Goal: Transaction & Acquisition: Download file/media

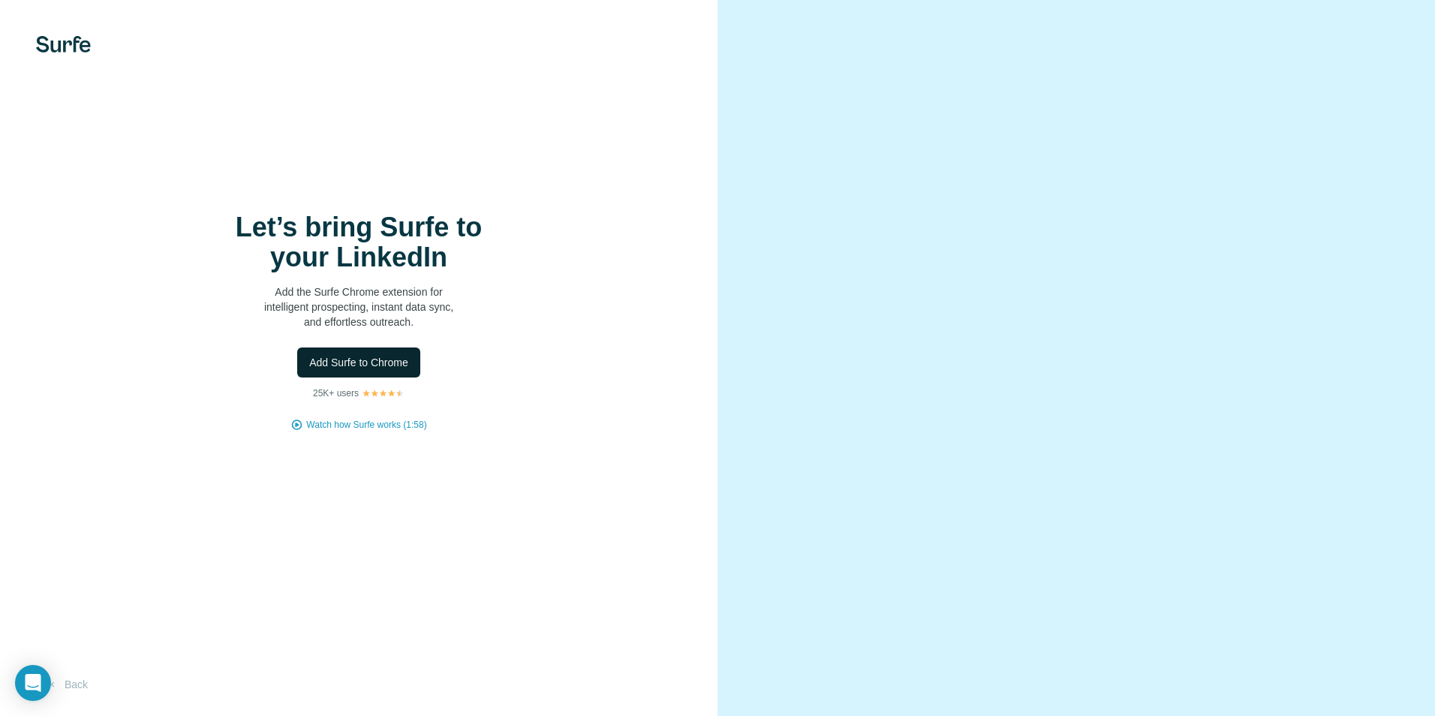
click at [401, 359] on span "Add Surfe to Chrome" at bounding box center [358, 362] width 99 height 15
